Goal: Task Accomplishment & Management: Use online tool/utility

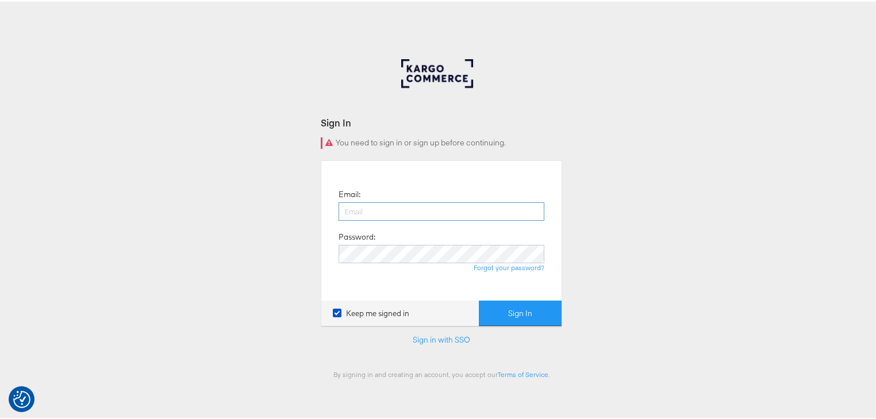
click at [429, 214] on input "email" at bounding box center [441, 210] width 206 height 18
type input "rayna.cheng@jdplc.com"
click at [479, 299] on button "Sign In" at bounding box center [520, 312] width 83 height 26
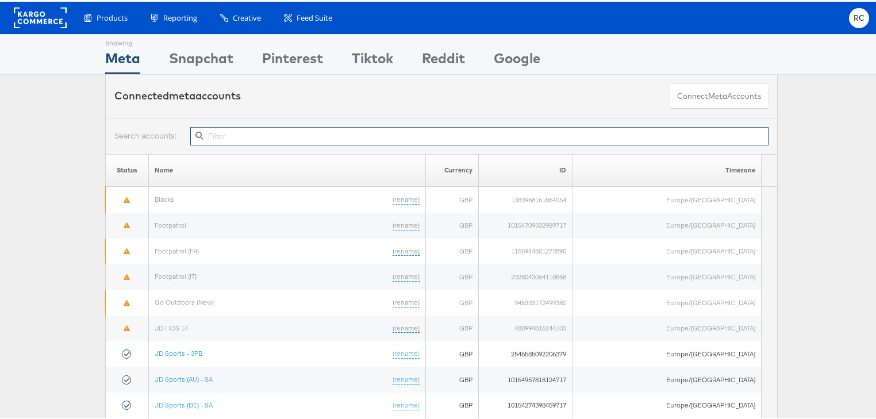
click at [234, 131] on input "text" at bounding box center [479, 134] width 578 height 18
type input "n"
click at [461, 138] on input "text" at bounding box center [479, 134] width 578 height 18
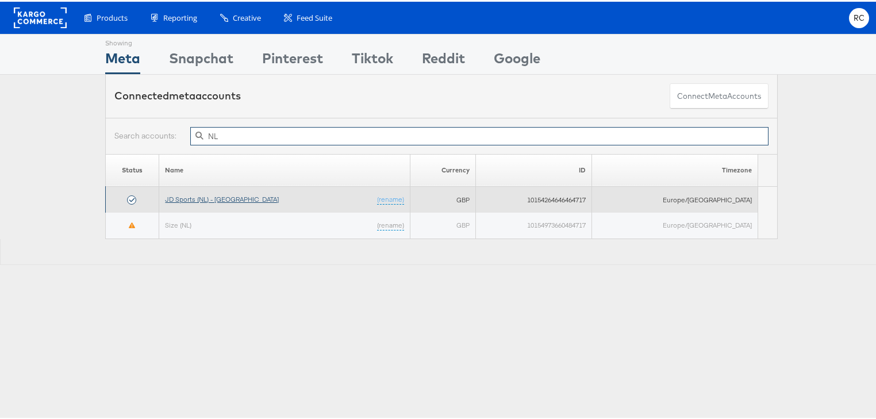
type input "NL"
click at [198, 195] on link "JD Sports (NL) - [GEOGRAPHIC_DATA]" at bounding box center [222, 197] width 114 height 9
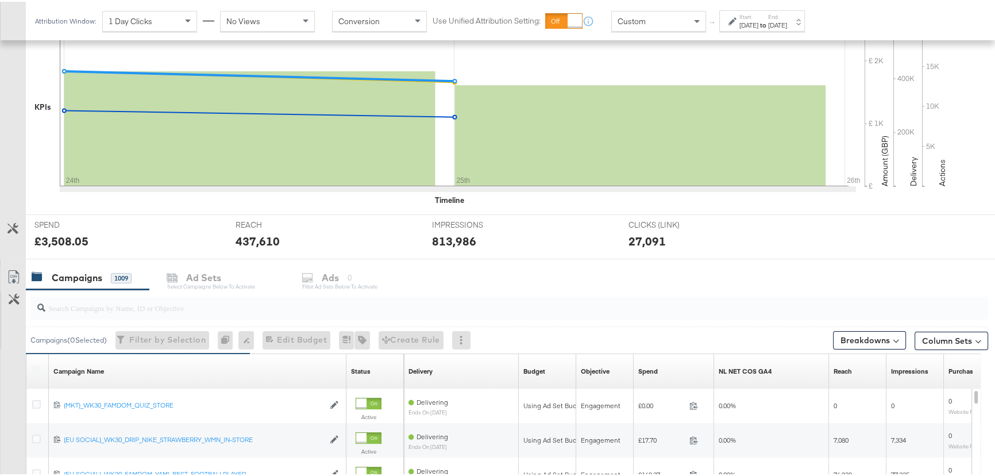
scroll to position [309, 0]
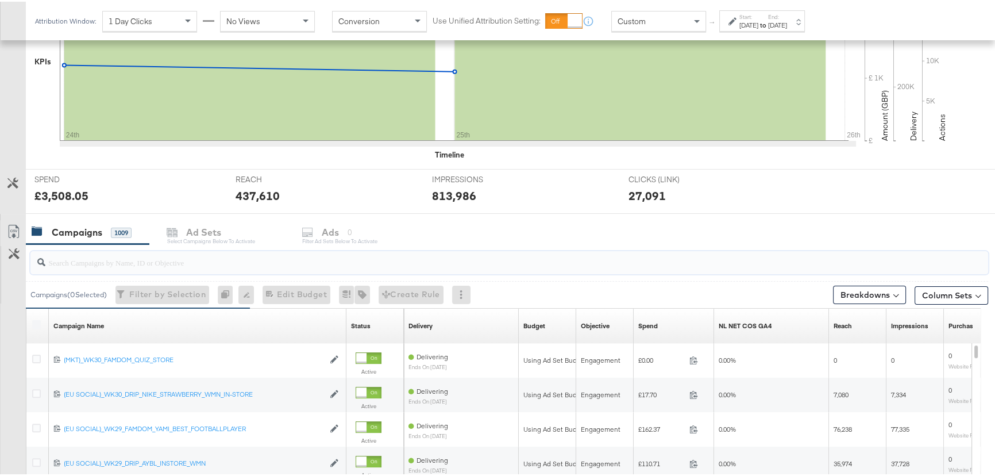
click at [102, 260] on input "search" at bounding box center [473, 256] width 856 height 22
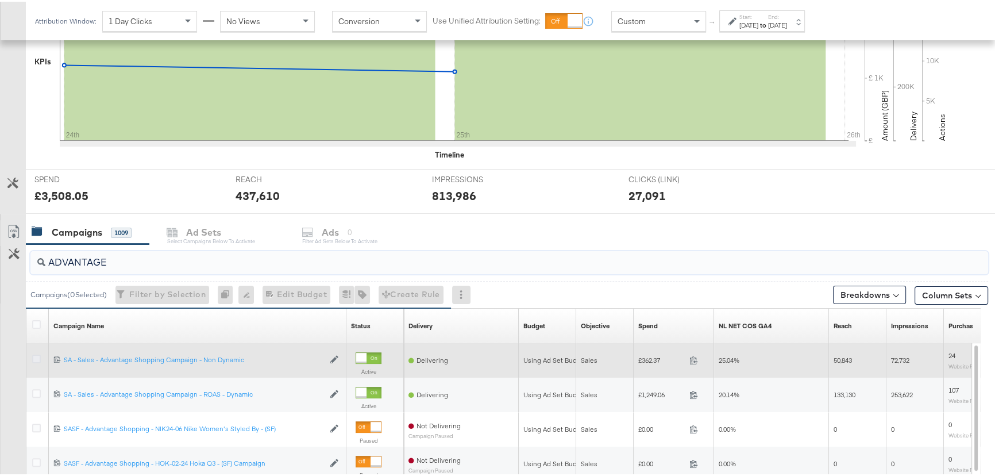
type input "ADVANTAGE"
click at [33, 356] on icon at bounding box center [36, 357] width 9 height 9
click at [0, 0] on input "checkbox" at bounding box center [0, 0] width 0 height 0
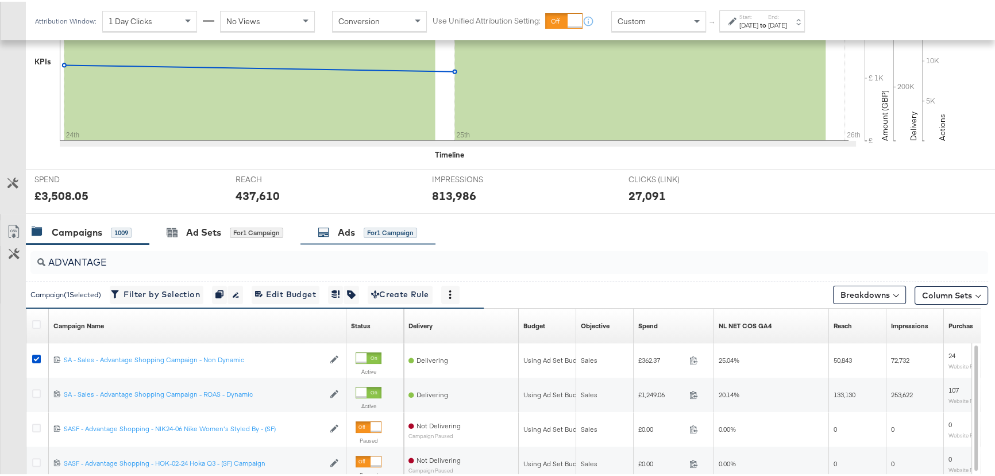
click at [375, 240] on div "Ads for 1 Campaign" at bounding box center [367, 230] width 135 height 25
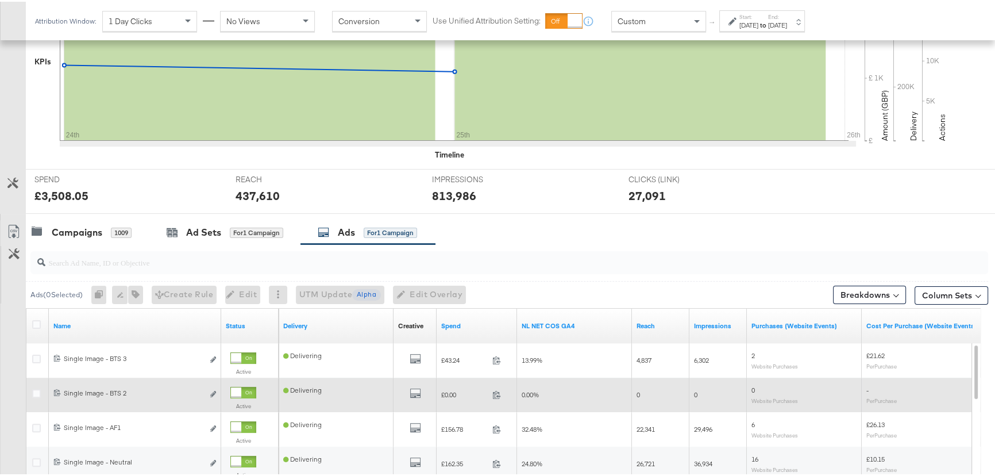
scroll to position [204, 0]
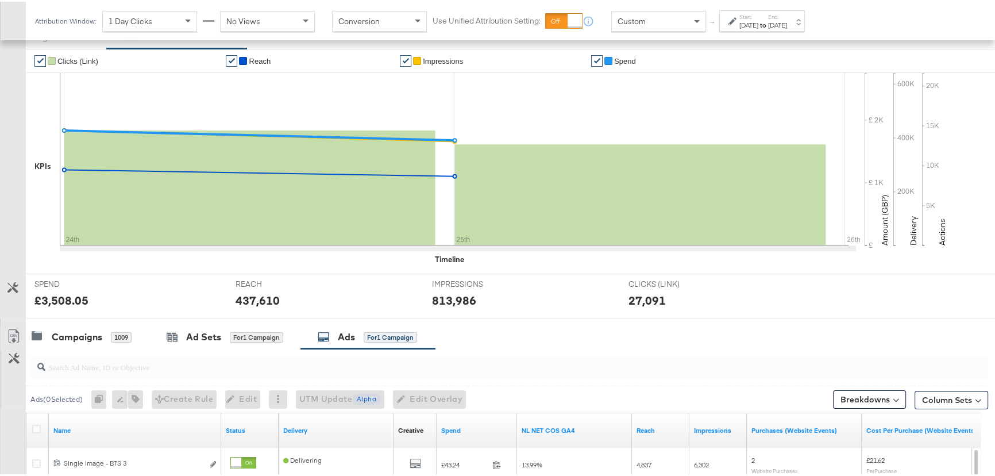
click at [768, 24] on strong "to" at bounding box center [763, 23] width 10 height 9
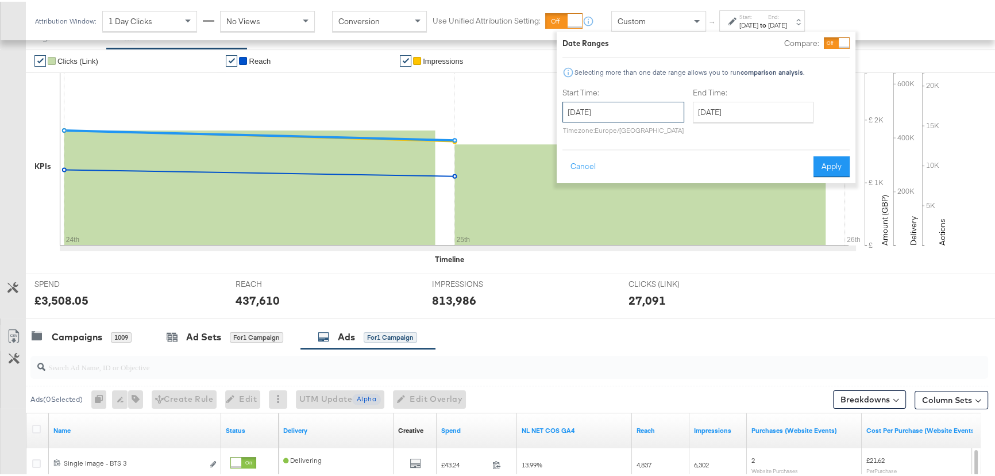
click at [632, 107] on input "August 24th 2025" at bounding box center [623, 110] width 122 height 21
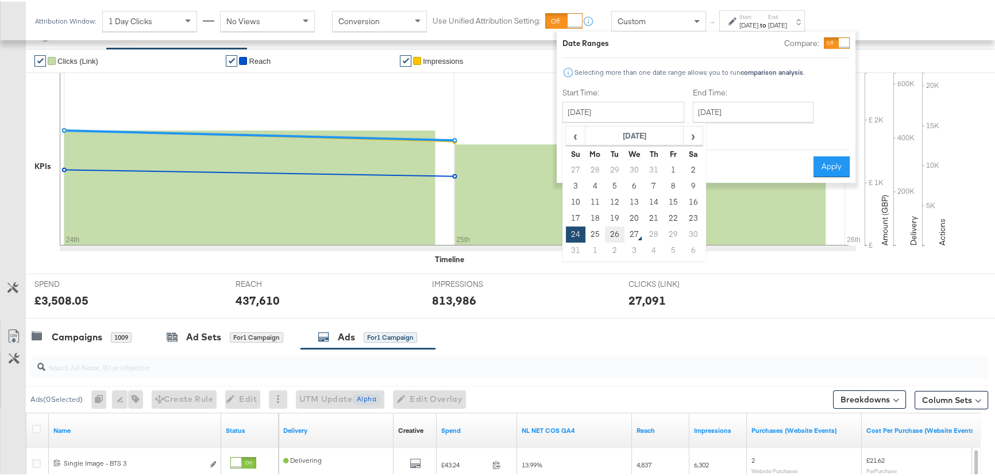
click at [615, 236] on td "26" at bounding box center [615, 233] width 20 height 16
type input "August 26th 2025"
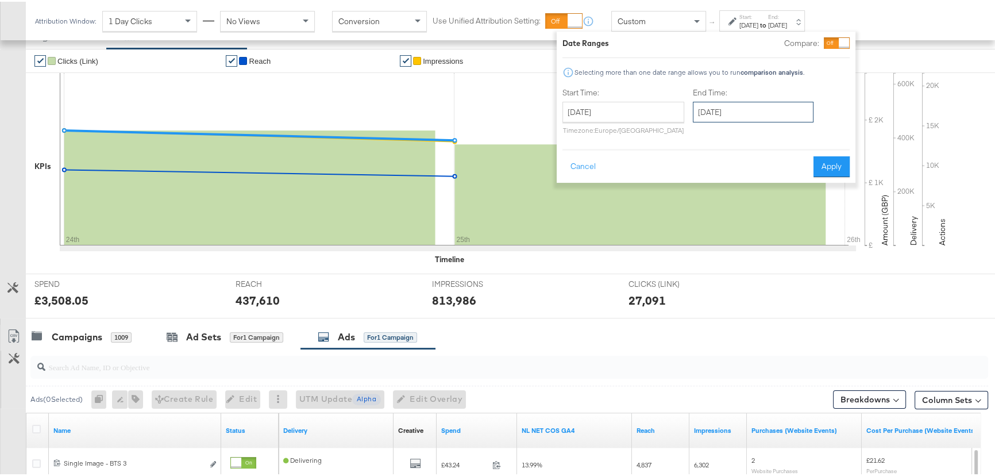
click at [747, 103] on input "August 26th 2025" at bounding box center [753, 110] width 121 height 21
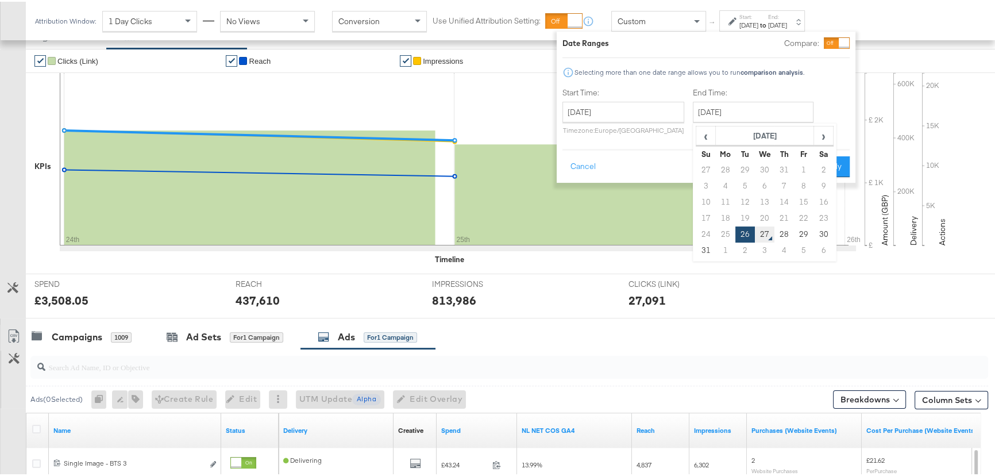
click at [764, 232] on td "27" at bounding box center [765, 233] width 20 height 16
type input "August 27th 2025"
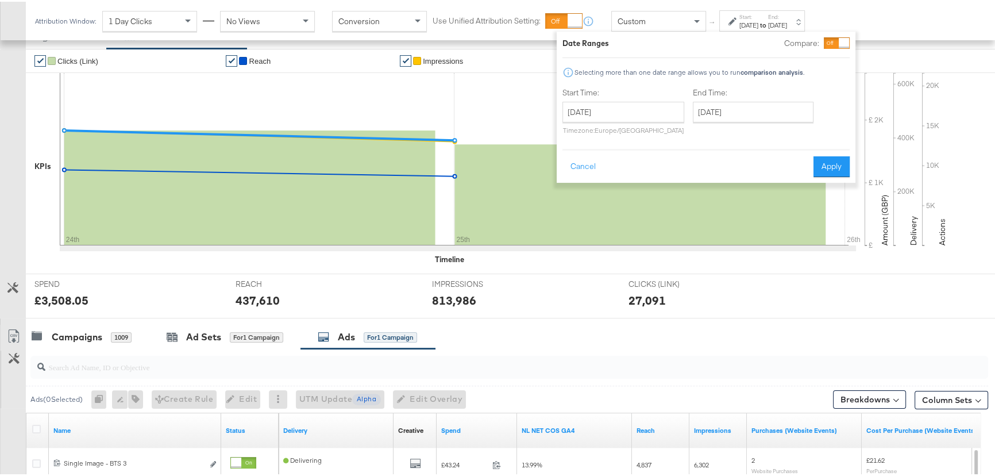
click at [835, 159] on button "Apply" at bounding box center [832, 165] width 36 height 21
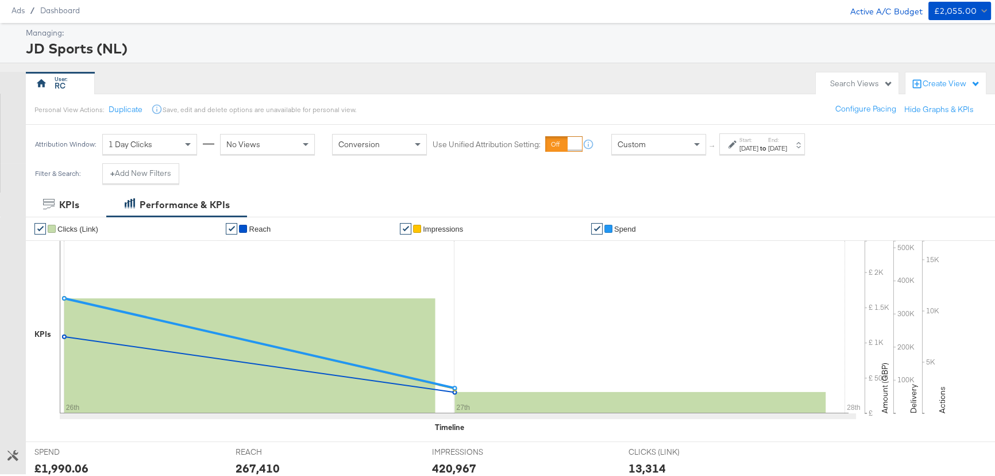
scroll to position [0, 0]
